Goal: Transaction & Acquisition: Purchase product/service

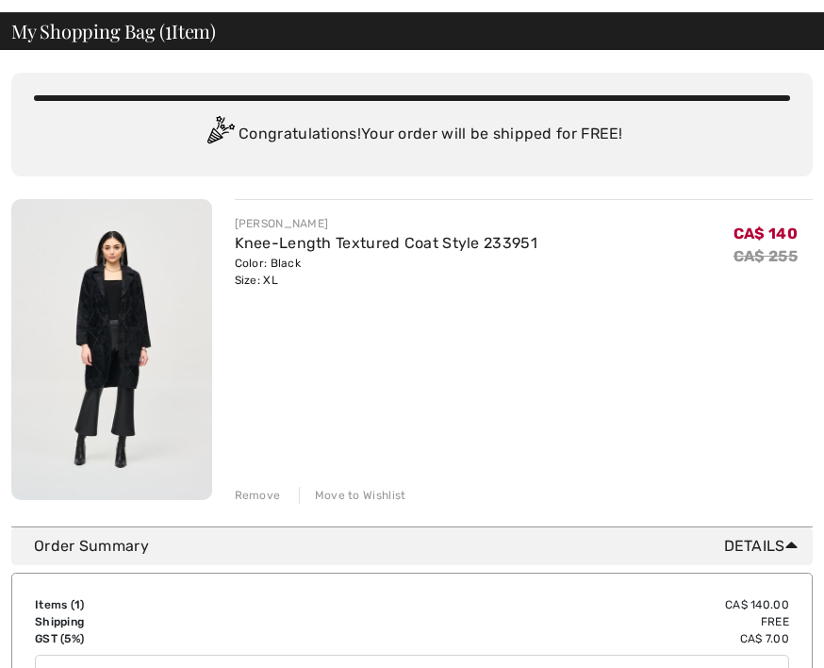
scroll to position [80, 0]
click at [94, 330] on img at bounding box center [111, 349] width 201 height 301
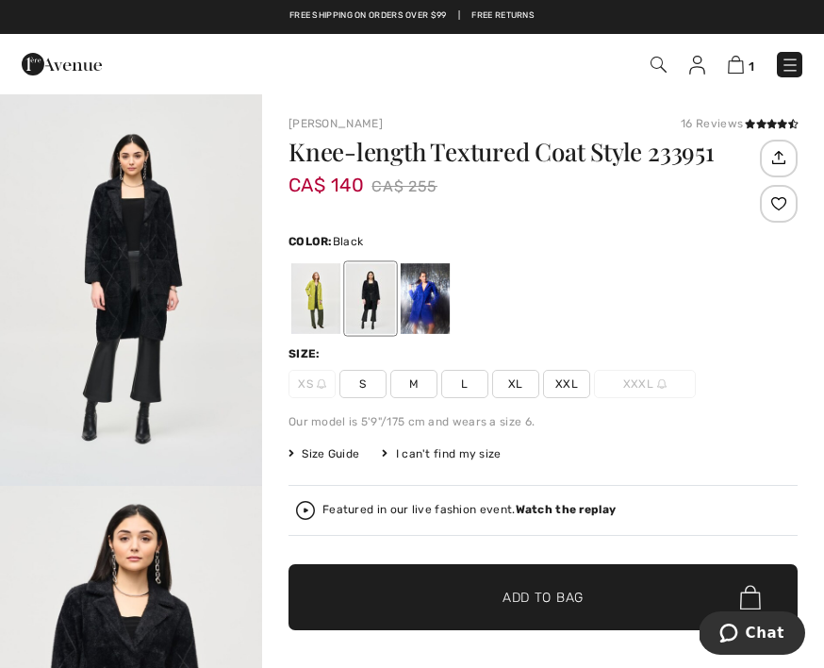
click at [651, 71] on img at bounding box center [659, 65] width 16 height 16
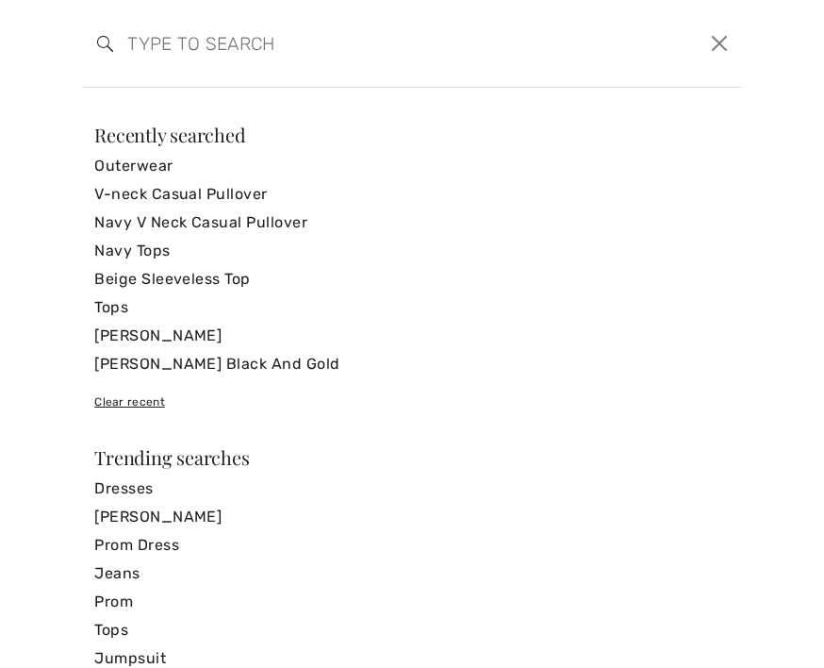
click at [171, 170] on link "Outerwear" at bounding box center [412, 166] width 636 height 28
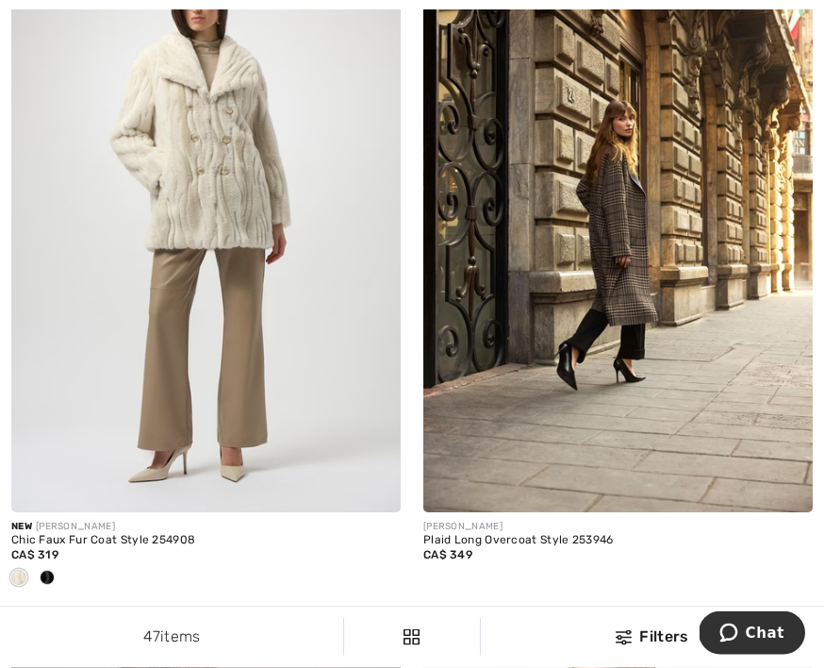
scroll to position [3003, 0]
click at [64, 546] on div "CA$ 319" at bounding box center [206, 554] width 390 height 17
click at [56, 565] on div at bounding box center [47, 578] width 28 height 31
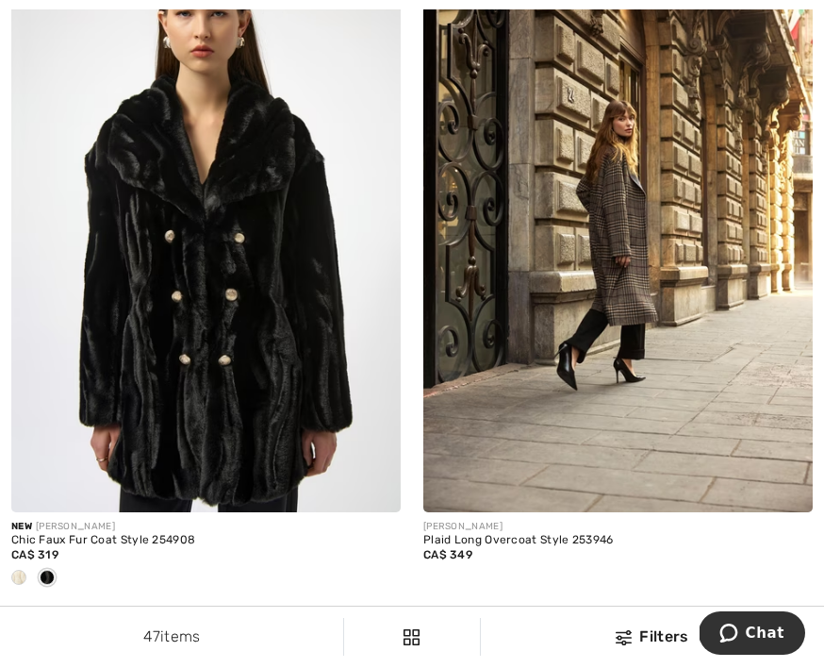
click at [53, 570] on span at bounding box center [47, 577] width 15 height 15
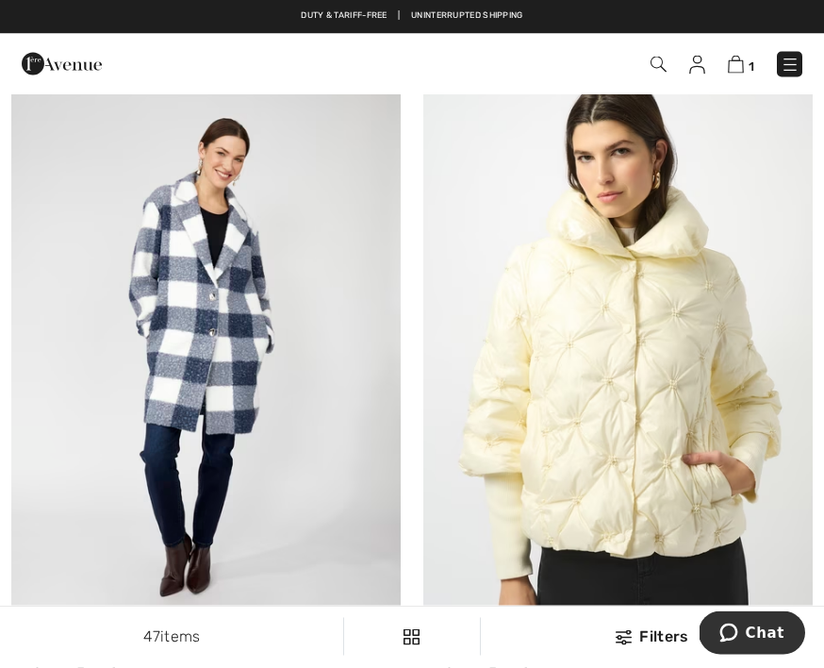
scroll to position [798, 0]
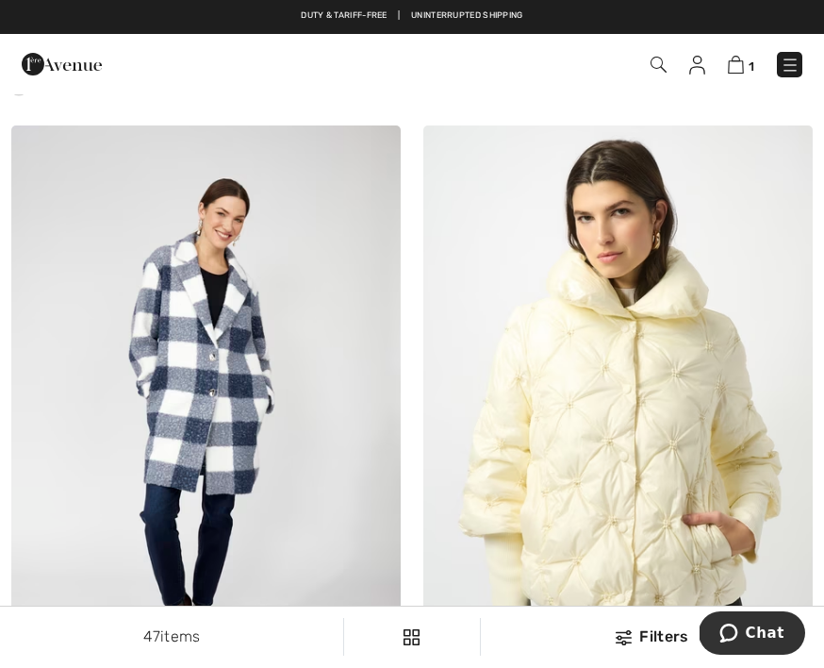
click at [743, 64] on img at bounding box center [736, 65] width 16 height 18
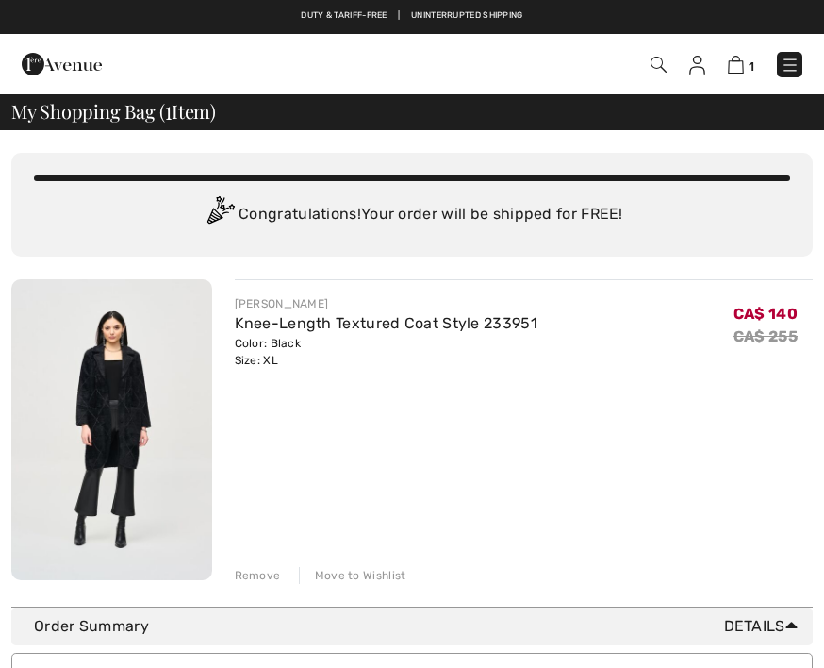
click at [266, 576] on div "Remove" at bounding box center [258, 575] width 46 height 17
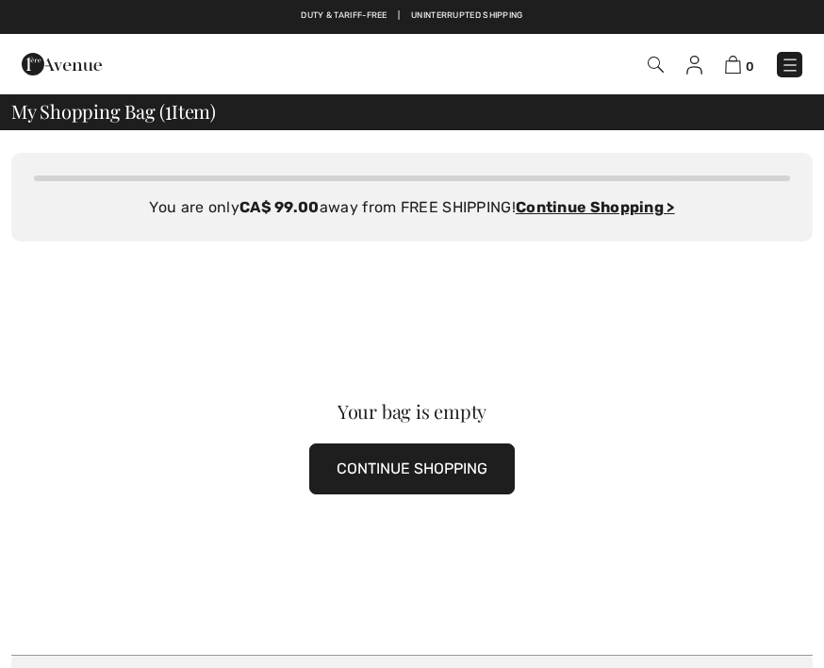
click at [656, 58] on img at bounding box center [656, 65] width 16 height 16
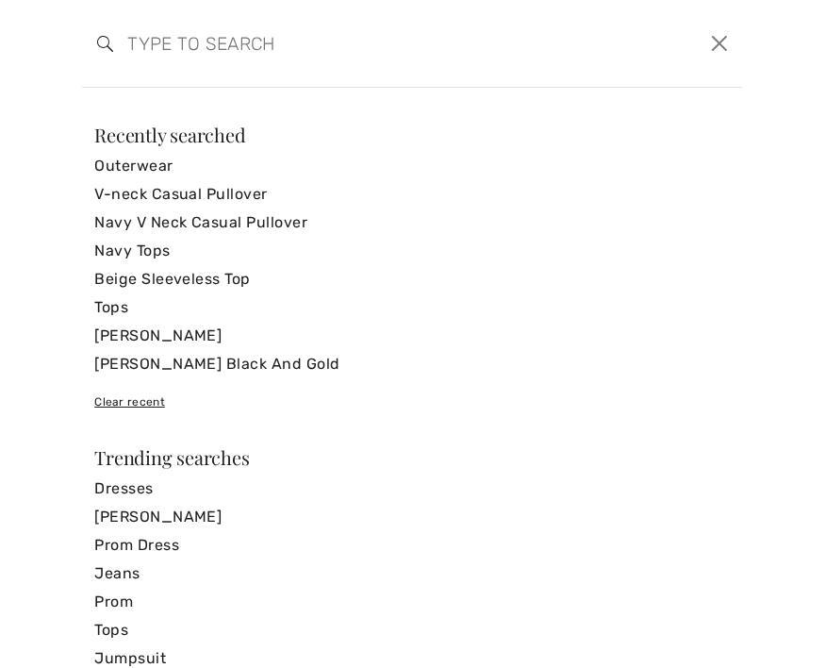
click at [173, 176] on link "Outerwear" at bounding box center [412, 166] width 636 height 28
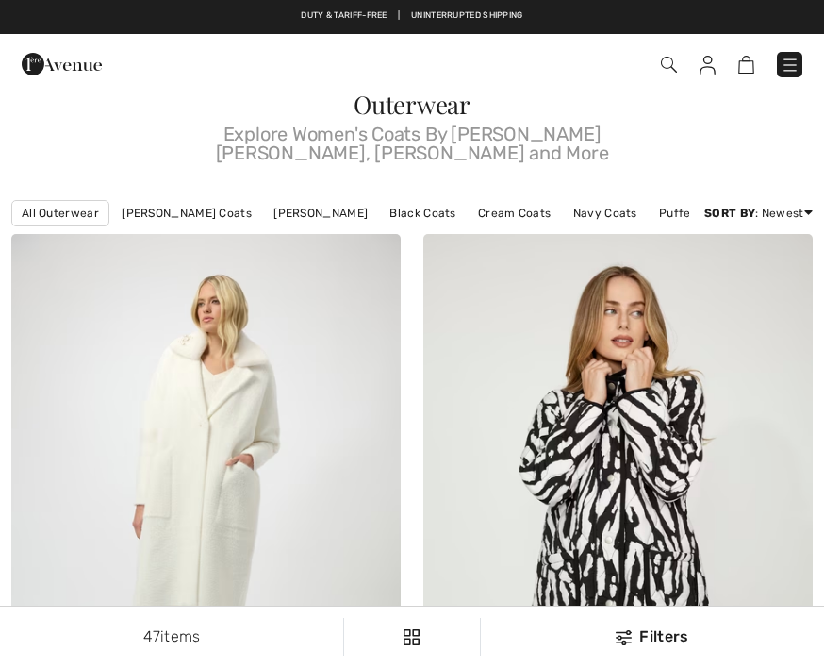
checkbox input "true"
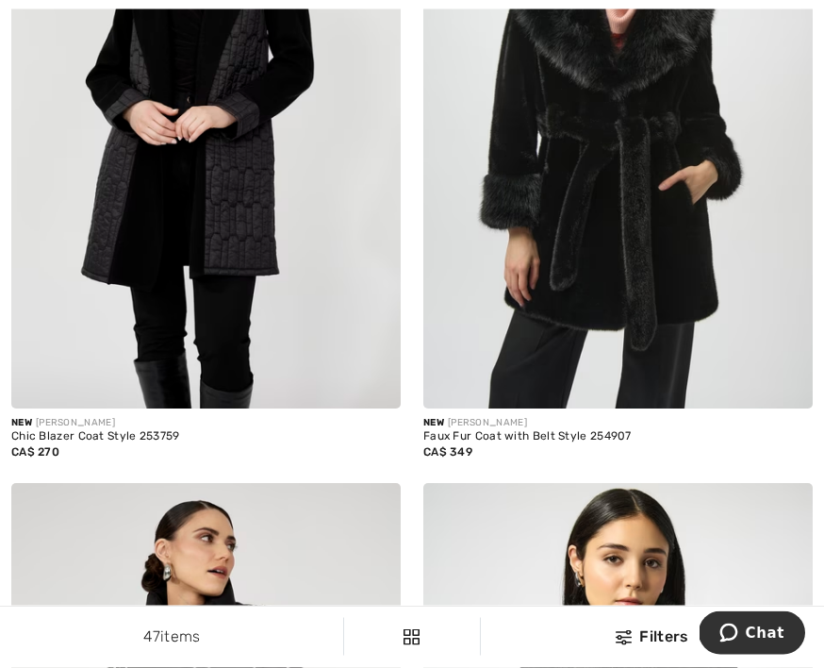
scroll to position [1789, 0]
click at [620, 279] on img at bounding box center [618, 117] width 390 height 585
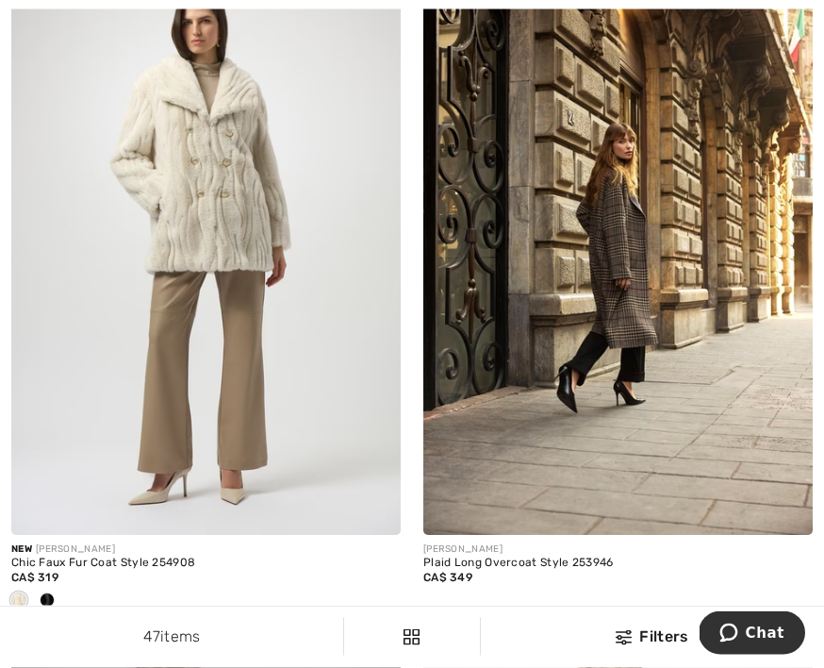
scroll to position [2980, 0]
click at [56, 586] on div at bounding box center [47, 601] width 28 height 31
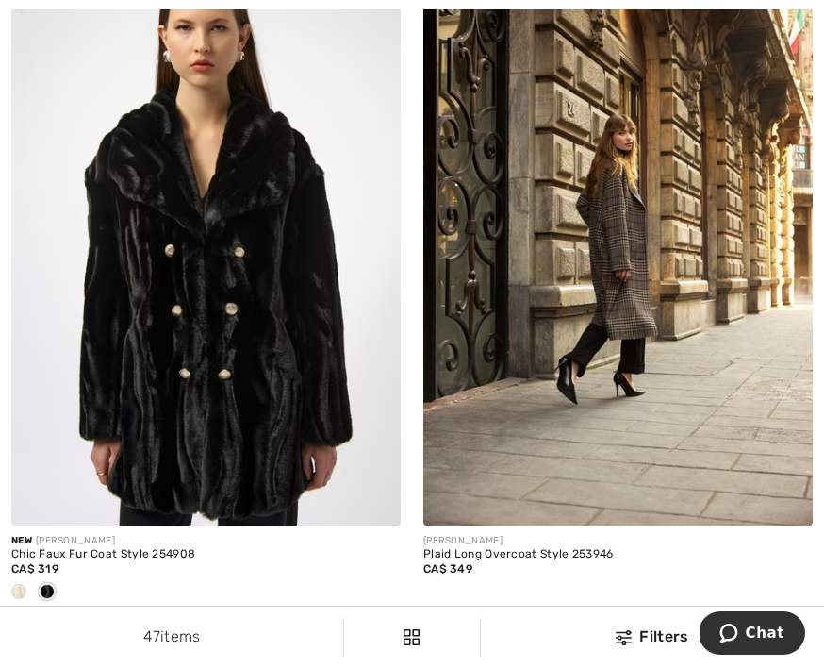
scroll to position [2994, 0]
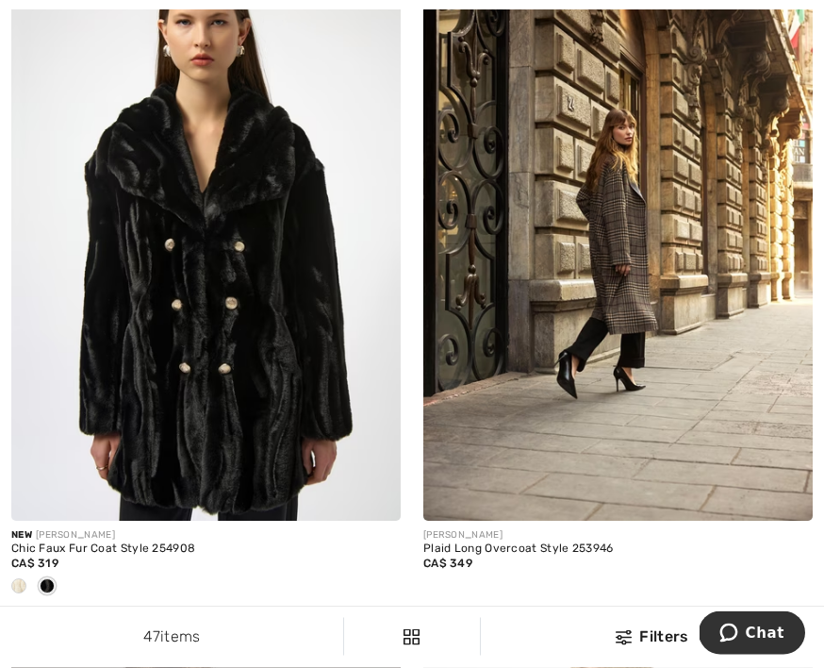
click at [238, 299] on img at bounding box center [206, 229] width 390 height 585
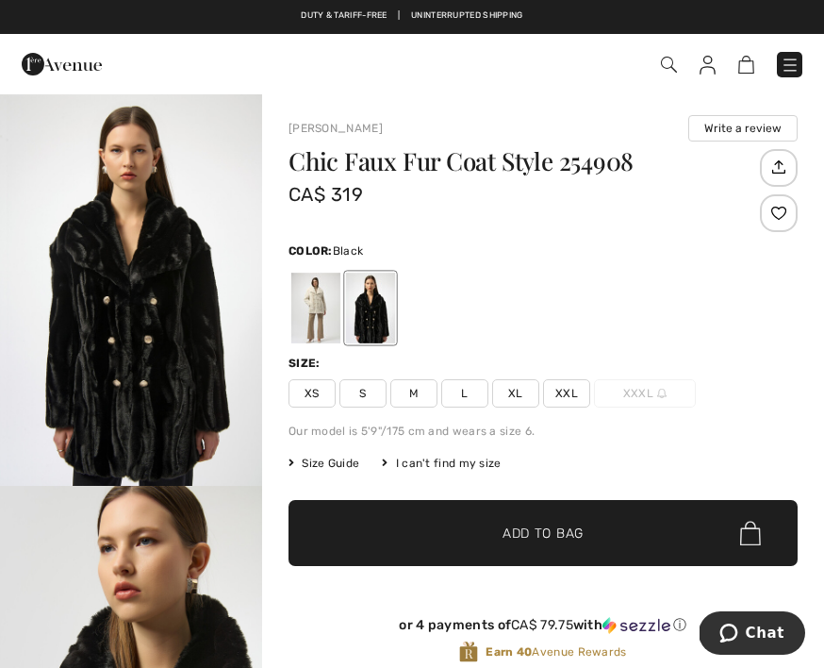
click at [519, 394] on span "XL" at bounding box center [515, 393] width 47 height 28
click at [562, 524] on span "Add to Bag" at bounding box center [543, 533] width 81 height 20
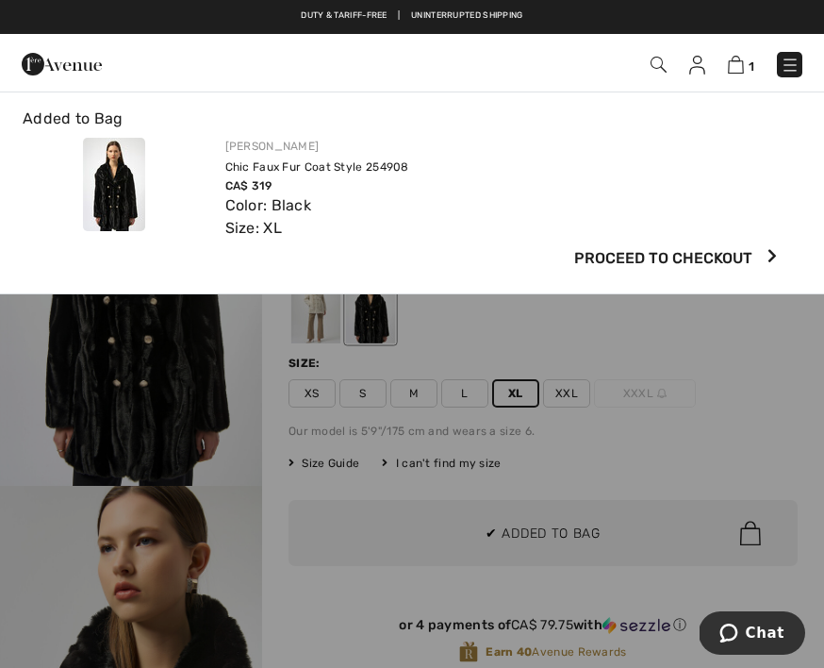
click at [745, 252] on span "Proceed to Checkout" at bounding box center [663, 258] width 178 height 23
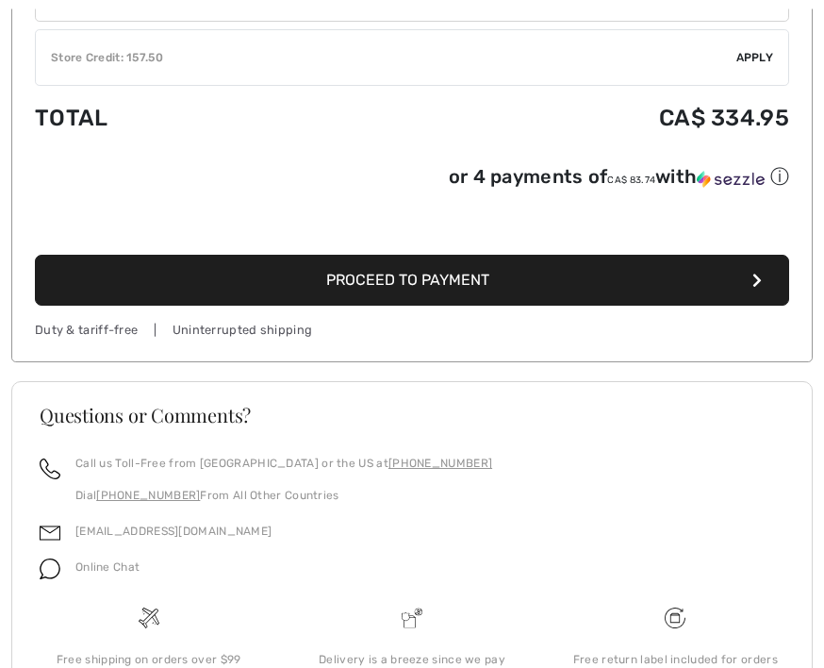
scroll to position [771, 0]
click at [484, 286] on span "Proceed to Payment" at bounding box center [407, 280] width 163 height 18
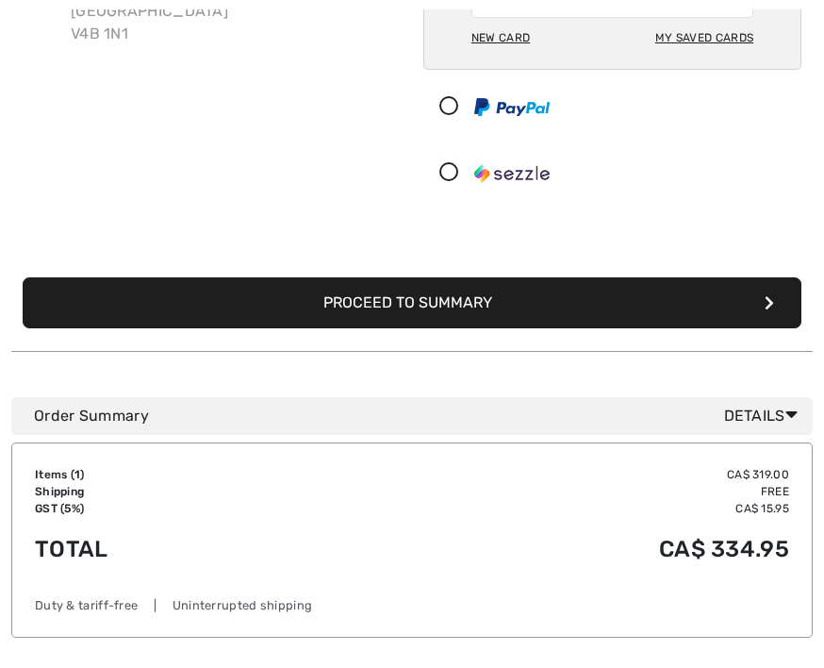
scroll to position [302, 0]
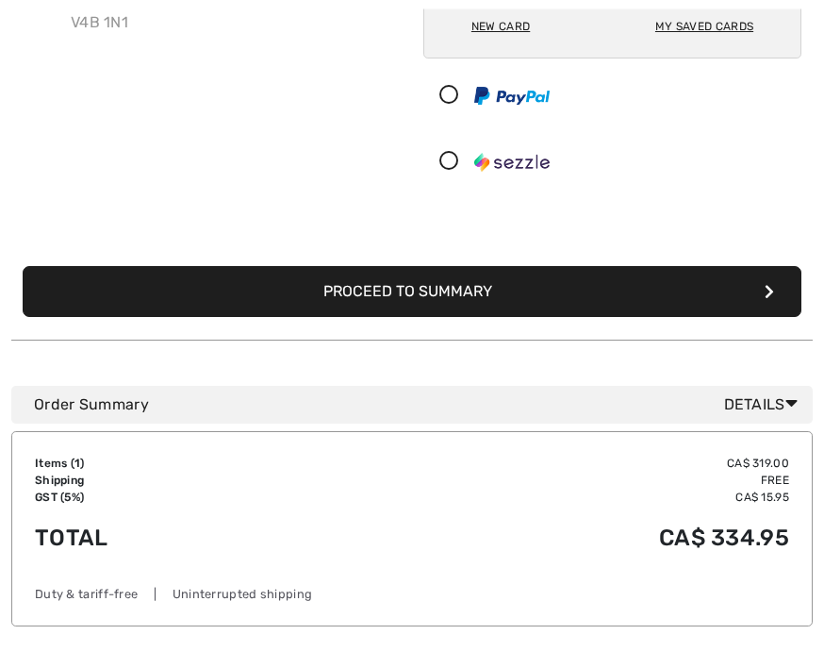
click at [479, 297] on button "Proceed to Summary" at bounding box center [412, 292] width 779 height 51
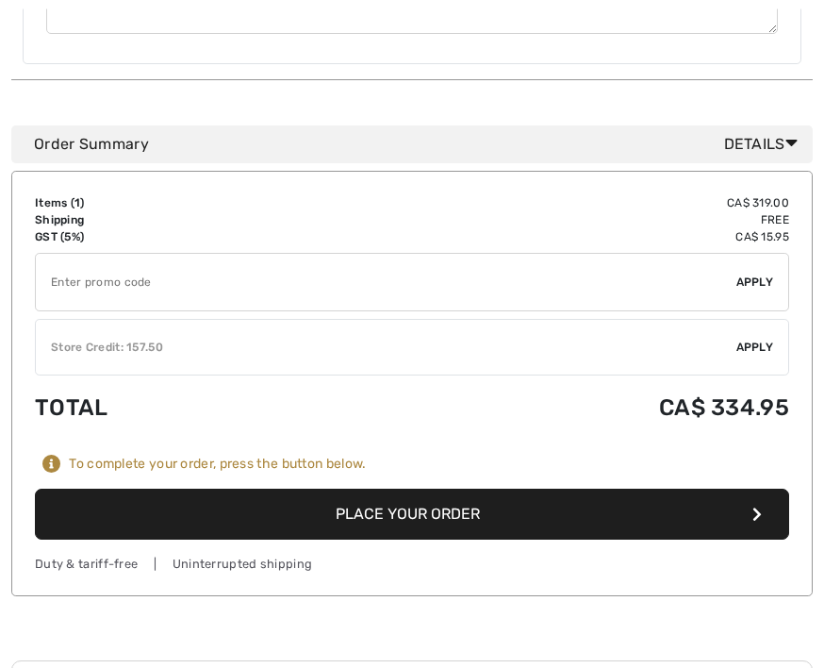
scroll to position [1163, 0]
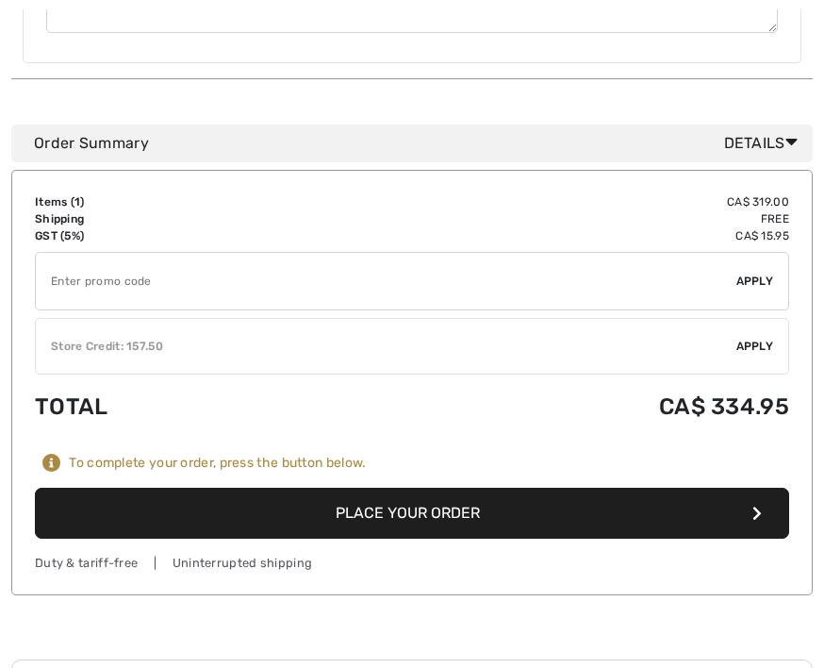
click at [765, 338] on span "Apply" at bounding box center [756, 346] width 38 height 17
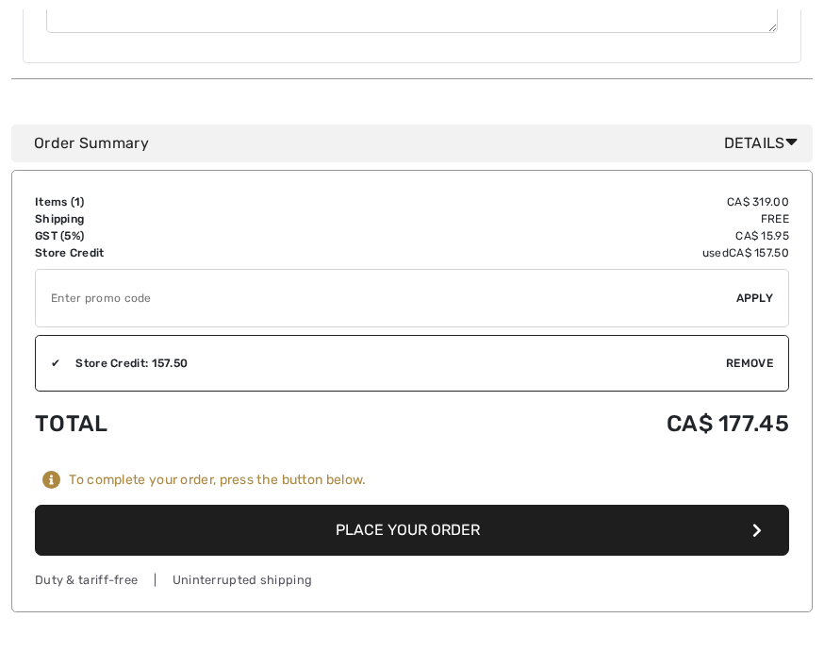
click at [448, 518] on button "Place Your Order" at bounding box center [412, 530] width 755 height 51
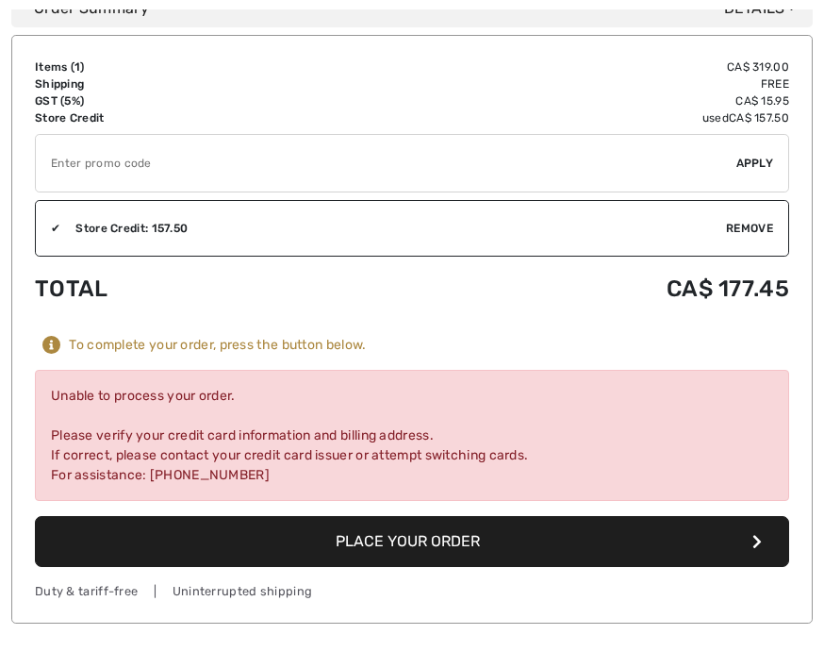
scroll to position [1444, 0]
